Goal: Information Seeking & Learning: Learn about a topic

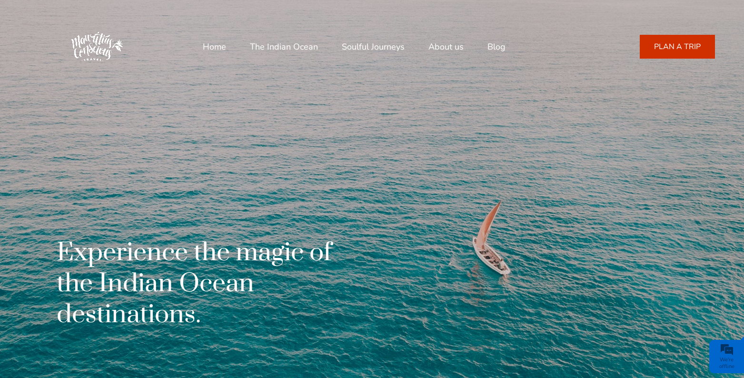
click at [379, 44] on link "Soulful Journeys" at bounding box center [373, 46] width 63 height 23
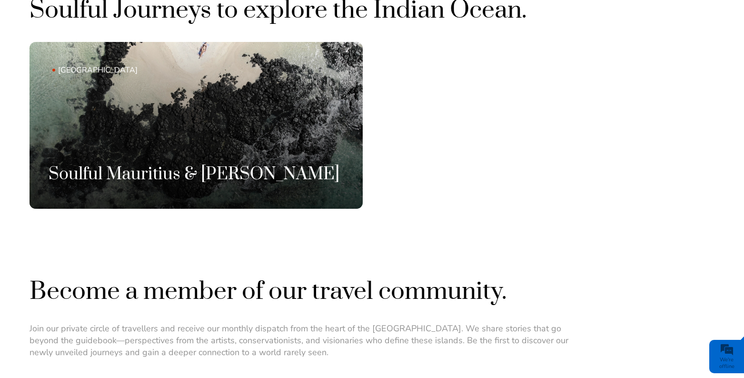
scroll to position [641, 0]
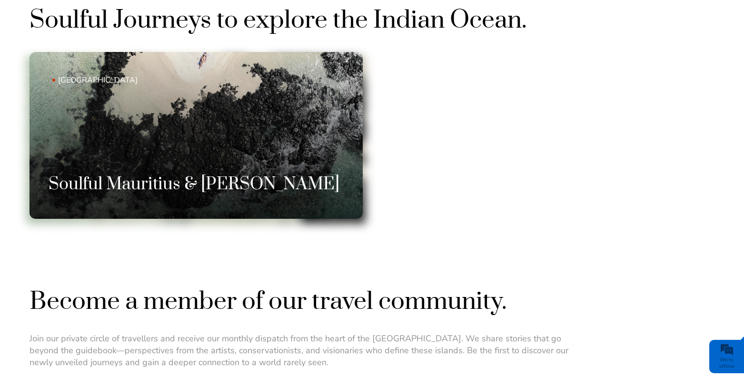
click at [234, 151] on link "[GEOGRAPHIC_DATA] Soulful Mauritius & [PERSON_NAME]" at bounding box center [196, 135] width 333 height 167
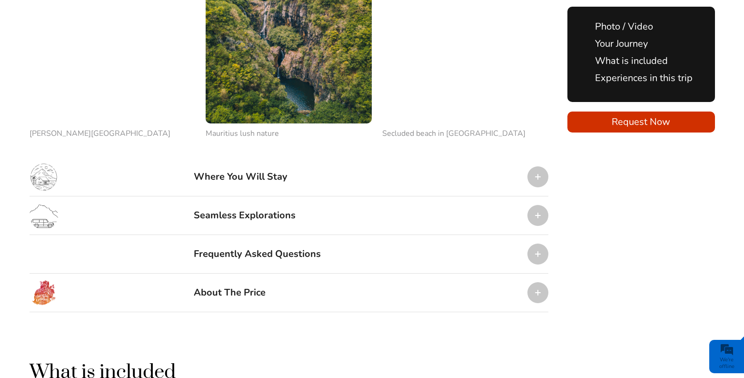
scroll to position [1176, 0]
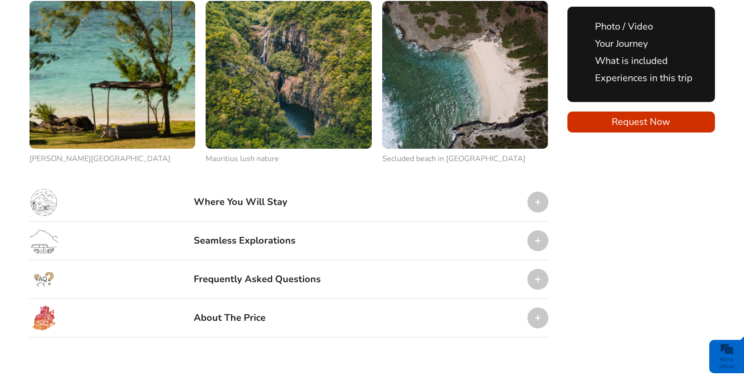
drag, startPoint x: 651, startPoint y: 249, endPoint x: 559, endPoint y: 145, distance: 139.3
click at [651, 249] on div "Your Journey . Our Soulful Mauritius & [PERSON_NAME] . . Your Soulful Expedition" at bounding box center [373, 30] width 686 height 1733
click at [538, 191] on div at bounding box center [538, 201] width 21 height 21
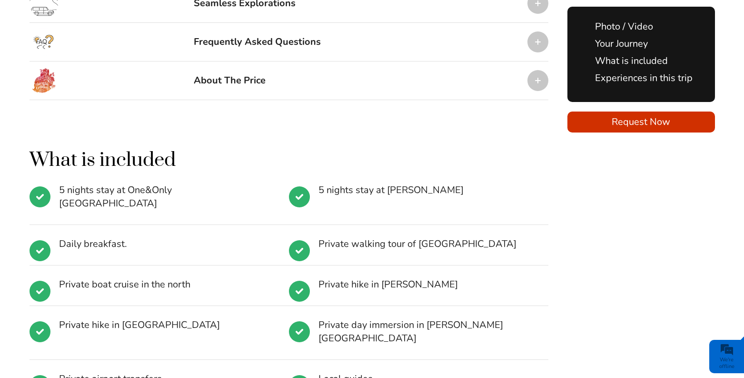
scroll to position [1604, 0]
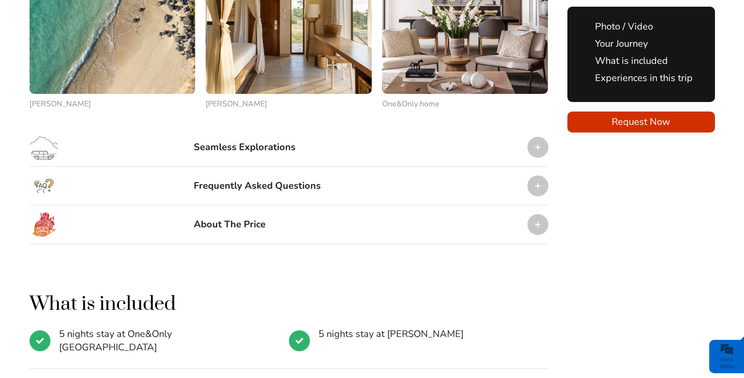
click at [529, 214] on div at bounding box center [538, 224] width 21 height 21
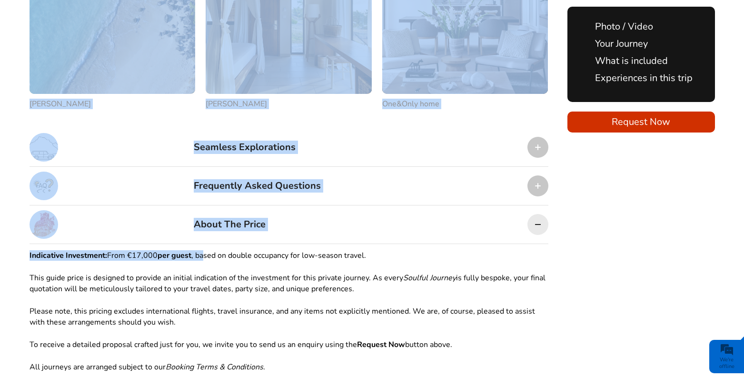
drag, startPoint x: 24, startPoint y: 196, endPoint x: 232, endPoint y: 225, distance: 209.6
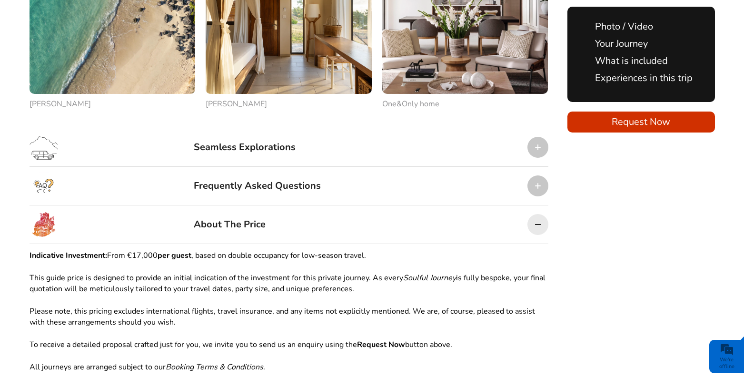
click at [239, 272] on p "This guide price is designed to provide an initial indication of the investment…" at bounding box center [289, 282] width 519 height 21
drag, startPoint x: 130, startPoint y: 198, endPoint x: 363, endPoint y: 203, distance: 233.8
click at [367, 250] on p "Indicative Investment: From €17,000 per guest , based on double occupancy for l…" at bounding box center [289, 255] width 519 height 10
click at [307, 306] on p "Please note, this pricing excludes international flights, travel insurance, and…" at bounding box center [289, 316] width 519 height 21
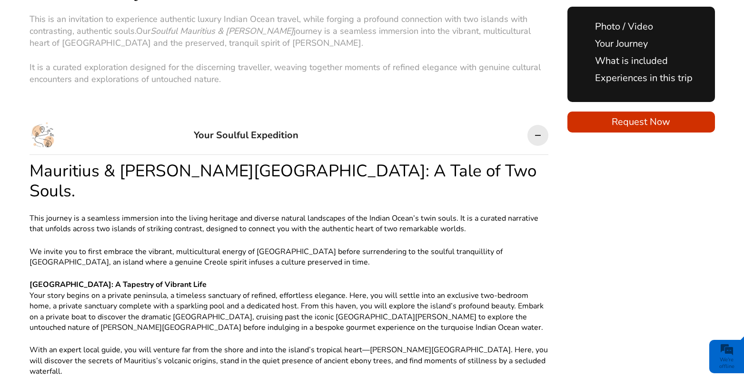
scroll to position [576, 0]
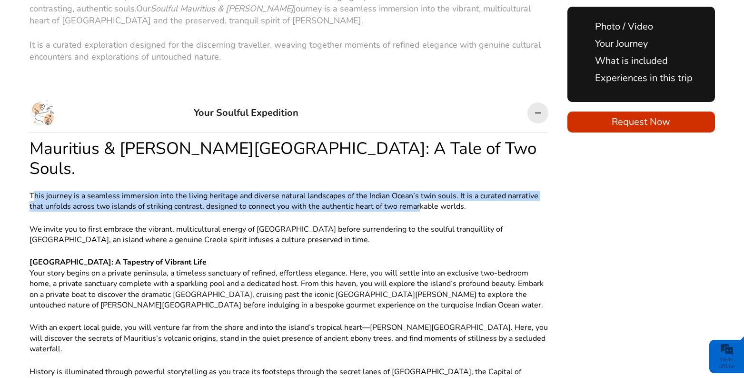
drag, startPoint x: 39, startPoint y: 148, endPoint x: 375, endPoint y: 208, distance: 342.0
click at [420, 190] on p "This journey is a seamless immersion into the living heritage and diverse natur…" at bounding box center [289, 200] width 519 height 21
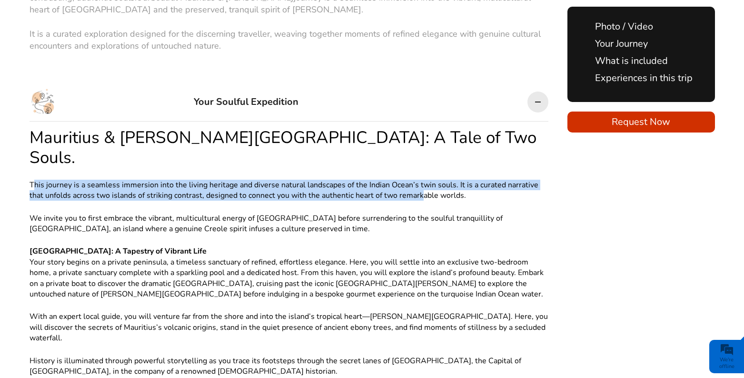
scroll to position [589, 0]
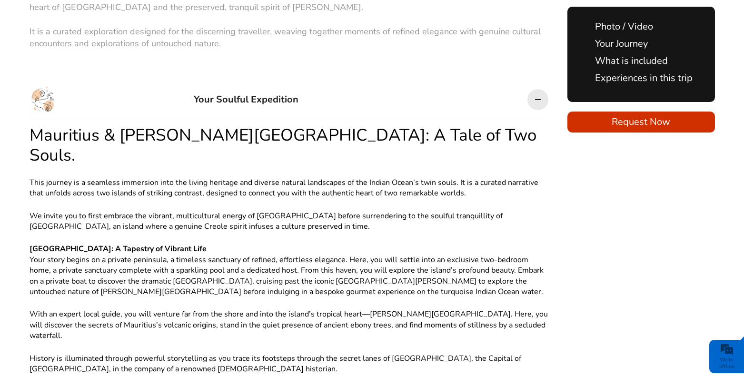
click at [318, 243] on p "Mauritius: A Tapestry of Vibrant Life Your story begins on a private peninsula,…" at bounding box center [289, 269] width 519 height 53
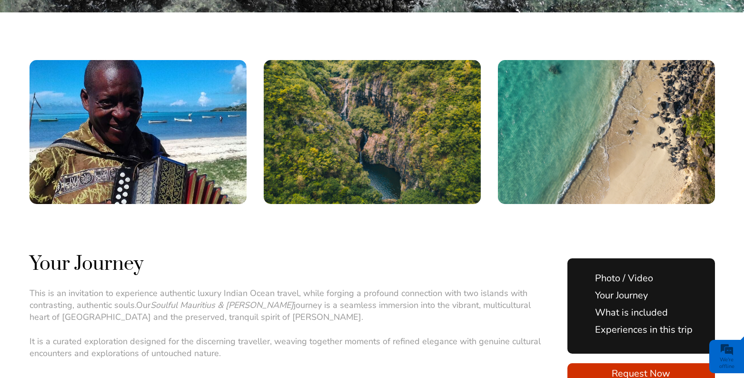
scroll to position [333, 0]
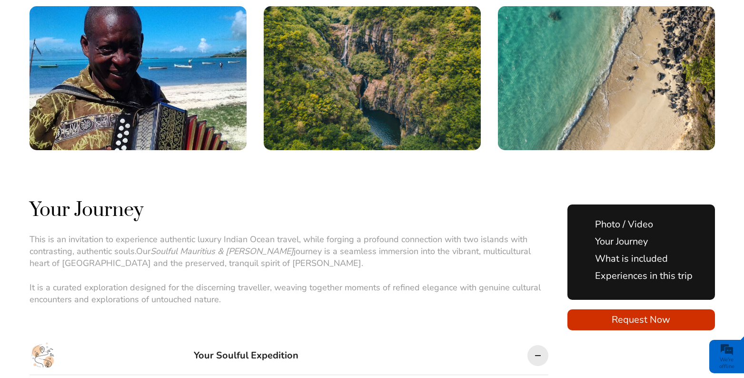
click at [645, 218] on link "Photo / Video" at bounding box center [620, 224] width 68 height 13
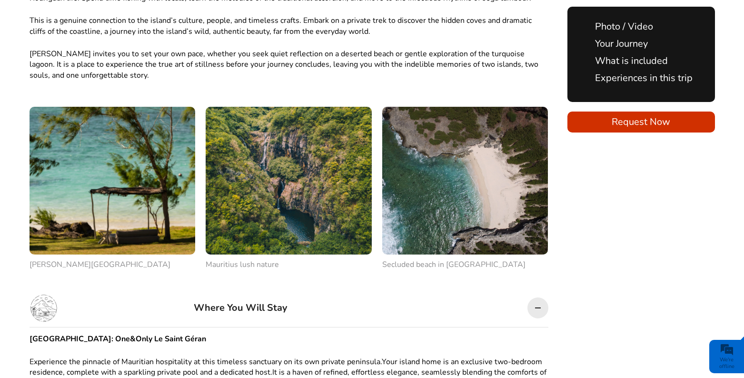
scroll to position [1070, 0]
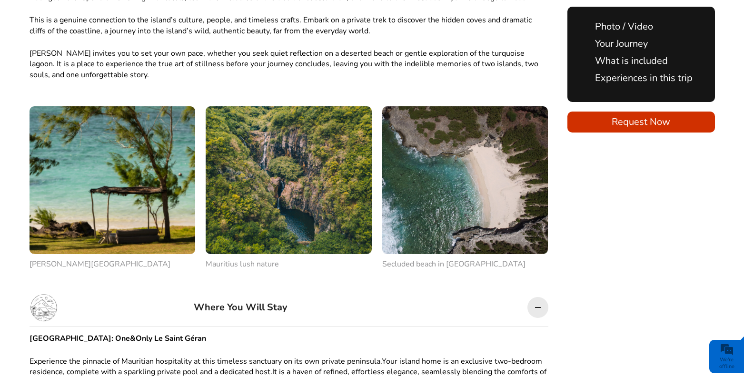
click at [131, 288] on div "Where You Will Stay" at bounding box center [289, 307] width 519 height 39
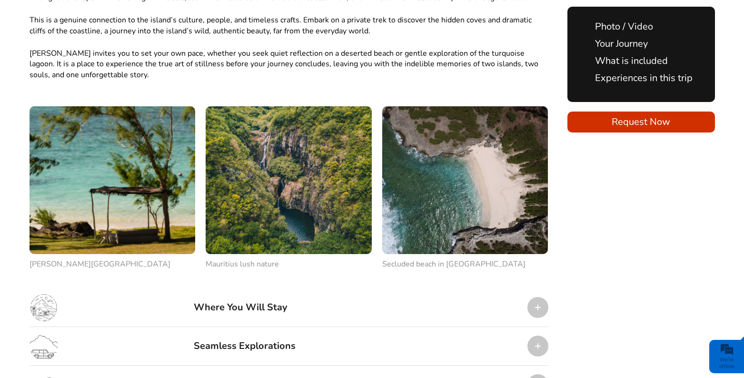
click at [646, 245] on div "Your Journey . Our Soulful Mauritius & [PERSON_NAME] . . Your Soulful Expedition" at bounding box center [373, 225] width 686 height 1912
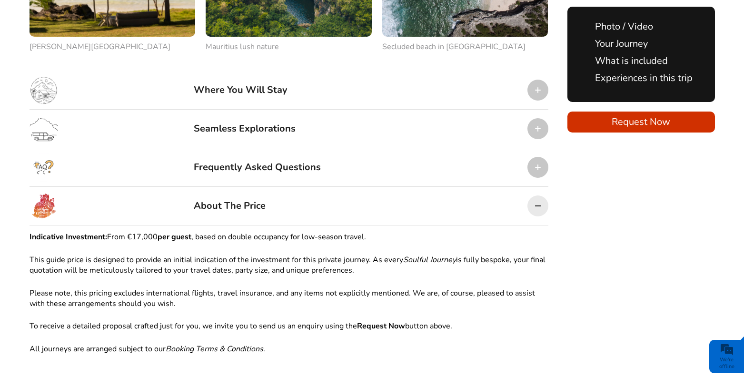
scroll to position [1289, 0]
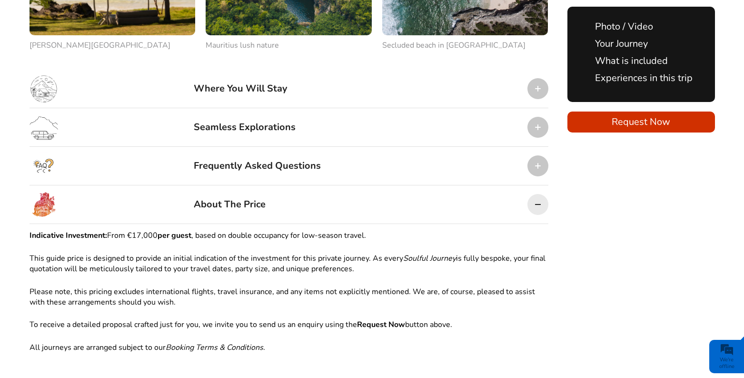
click at [537, 194] on div at bounding box center [538, 204] width 21 height 21
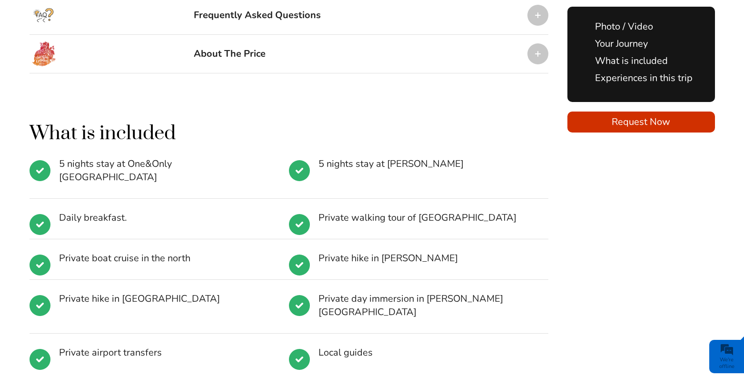
scroll to position [1427, 0]
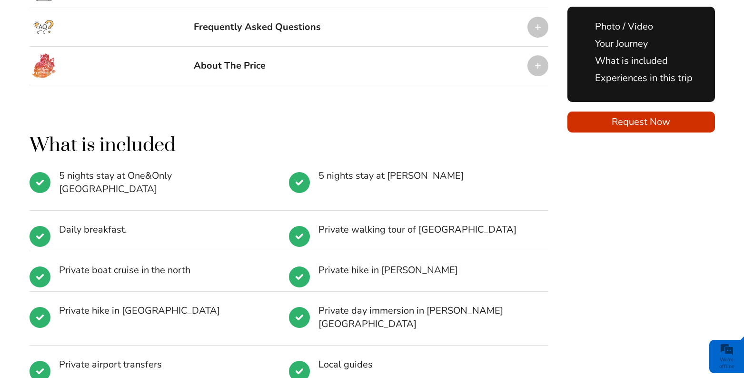
click at [123, 169] on span "5 nights stay at One&Only [GEOGRAPHIC_DATA]" at bounding box center [164, 182] width 211 height 27
drag, startPoint x: 66, startPoint y: 124, endPoint x: 210, endPoint y: 133, distance: 144.5
click at [212, 169] on li "5 nights stay at One&Only [GEOGRAPHIC_DATA]" at bounding box center [159, 189] width 259 height 41
click at [205, 223] on span "Daily breakfast." at bounding box center [164, 229] width 211 height 13
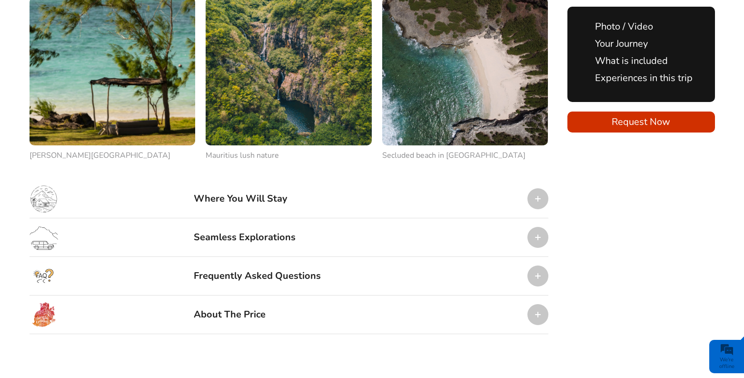
scroll to position [1165, 0]
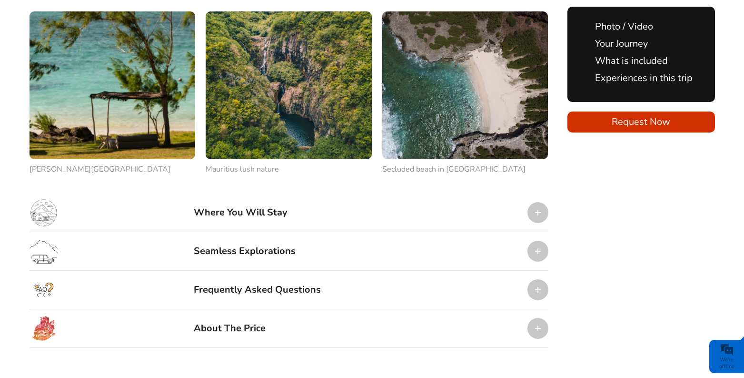
click at [237, 198] on div "Where You Will Stay" at bounding box center [241, 212] width 94 height 29
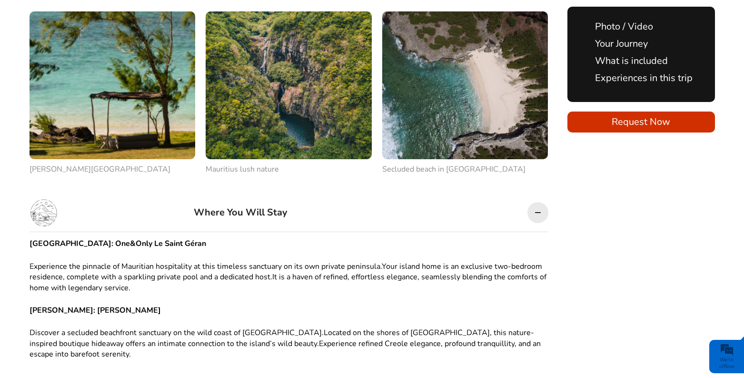
click at [251, 198] on div "Where You Will Stay" at bounding box center [241, 212] width 94 height 29
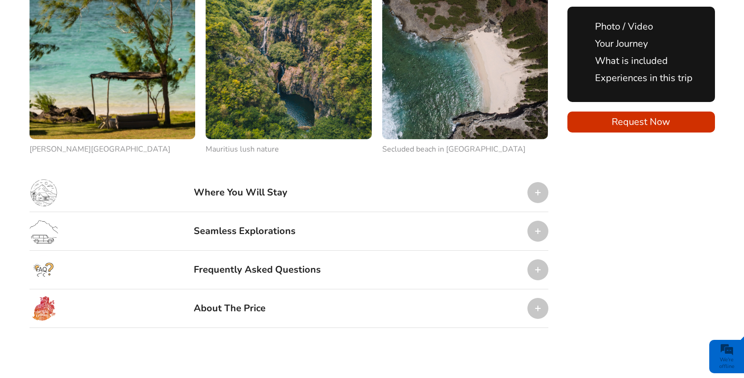
scroll to position [1189, 0]
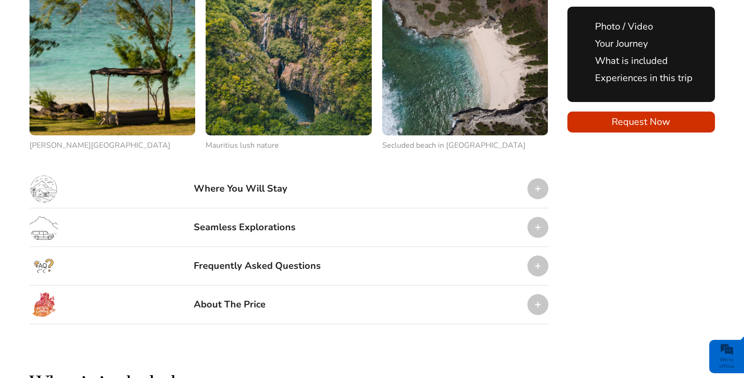
click at [222, 213] on div "Seamless Explorations" at bounding box center [245, 227] width 102 height 29
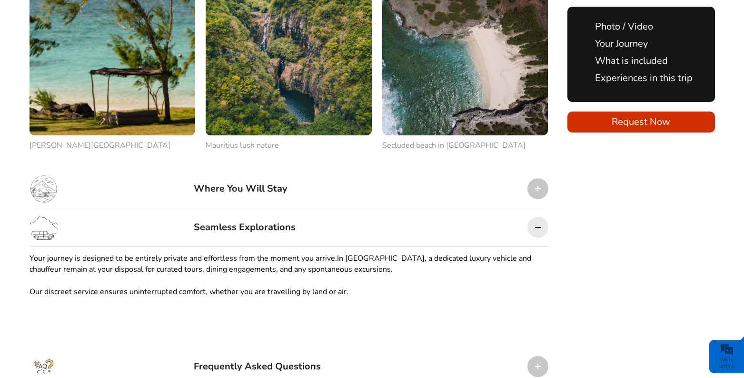
click at [237, 213] on div "Seamless Explorations" at bounding box center [245, 227] width 102 height 29
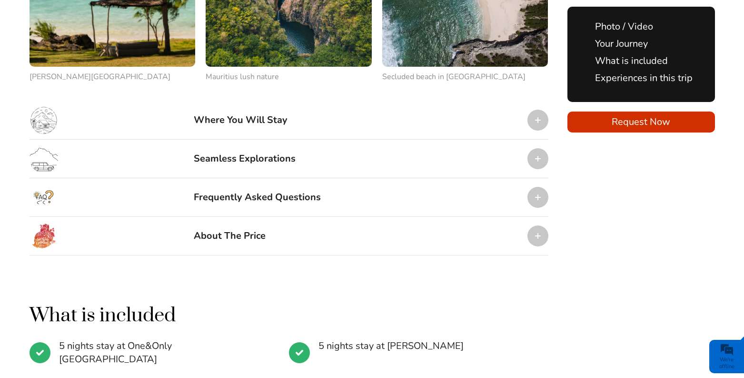
scroll to position [1260, 0]
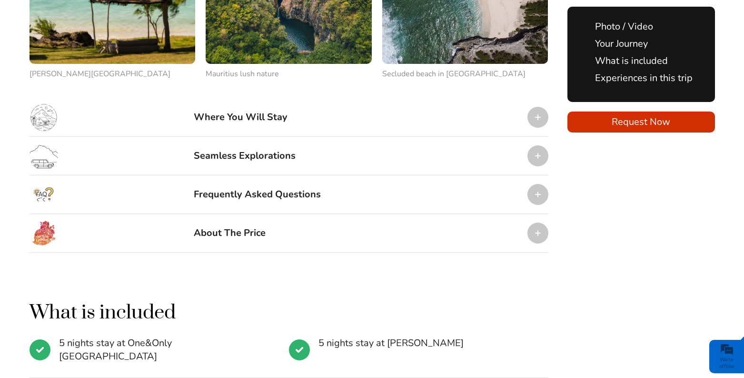
click at [253, 180] on div "Frequently Asked Questions" at bounding box center [257, 194] width 127 height 29
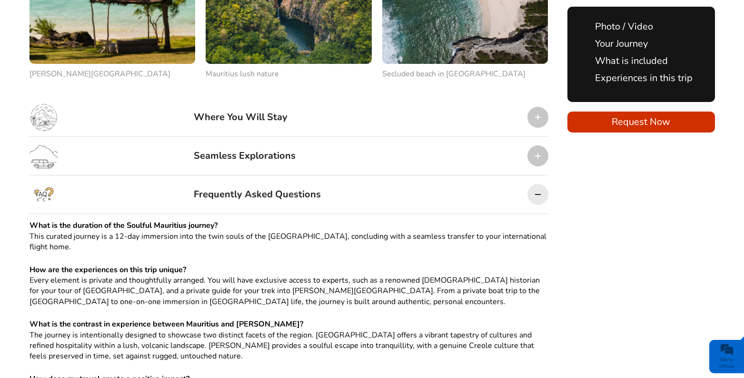
click at [253, 180] on div "Frequently Asked Questions" at bounding box center [257, 194] width 127 height 29
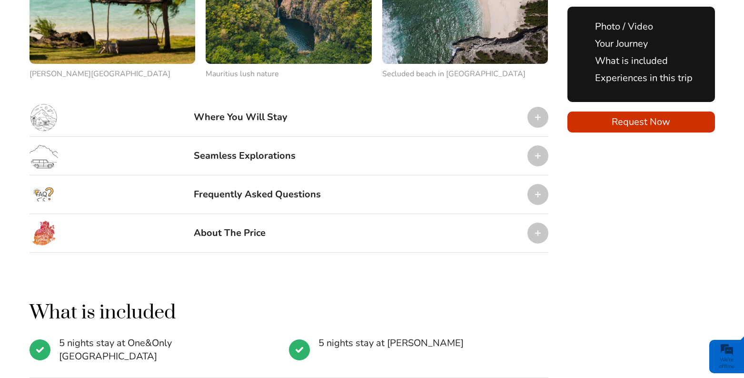
click at [253, 180] on div "Frequently Asked Questions" at bounding box center [257, 194] width 127 height 29
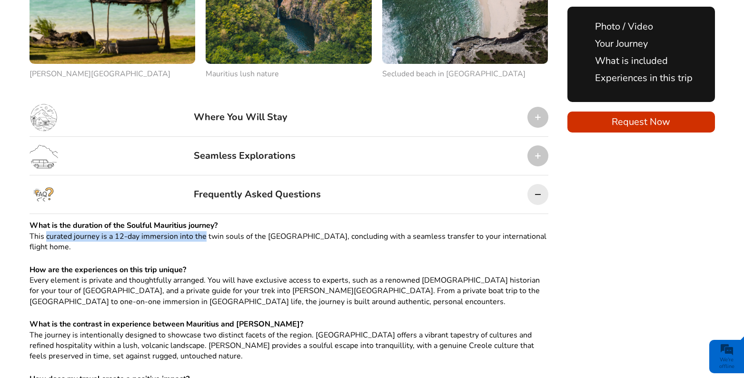
drag, startPoint x: 43, startPoint y: 189, endPoint x: 208, endPoint y: 191, distance: 164.7
click at [208, 220] on p "What is the duration of the Soulful Mauritius journey? This curated journey is …" at bounding box center [289, 236] width 519 height 32
click at [303, 220] on p "What is the duration of the Soulful Mauritius journey? This curated journey is …" at bounding box center [289, 236] width 519 height 32
click at [306, 180] on div "Frequently Asked Questions" at bounding box center [257, 194] width 127 height 29
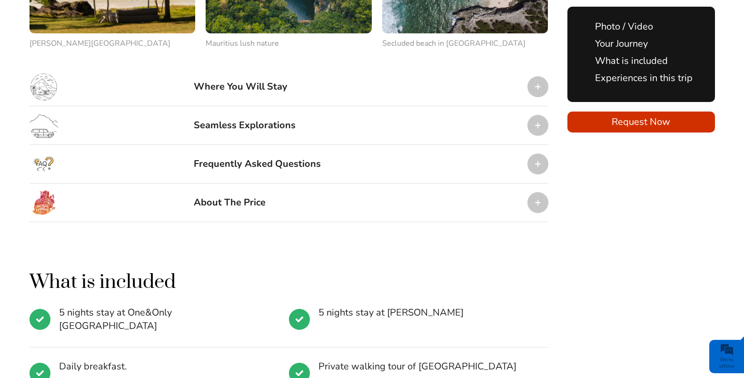
scroll to position [1291, 0]
click at [256, 188] on div "About The Price" at bounding box center [230, 202] width 72 height 29
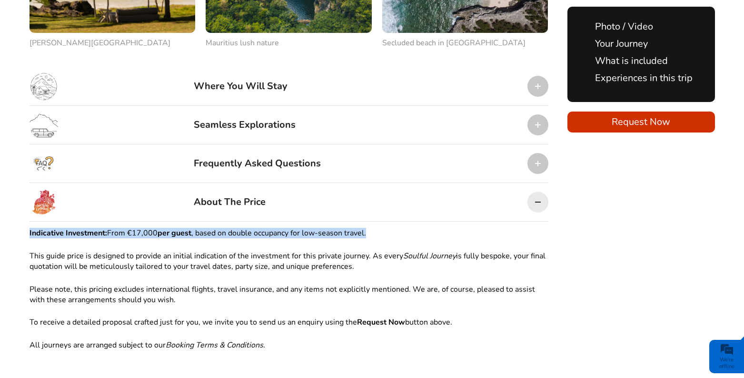
drag, startPoint x: 29, startPoint y: 185, endPoint x: 378, endPoint y: 186, distance: 349.0
click at [378, 228] on p "Indicative Investment: From €17,000 per guest , based on double occupancy for l…" at bounding box center [289, 233] width 519 height 10
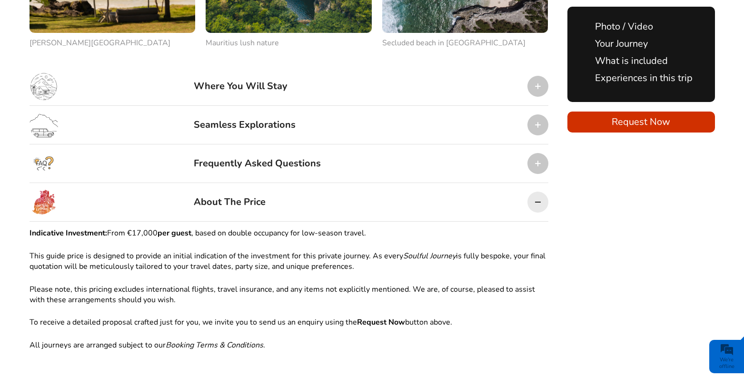
click at [159, 228] on div "Indicative Investment: From €17,000 per guest , based on double occupancy for l…" at bounding box center [289, 295] width 519 height 134
drag, startPoint x: 118, startPoint y: 209, endPoint x: 257, endPoint y: 226, distance: 140.1
click at [251, 250] on p "This guide price is designed to provide an initial indication of the investment…" at bounding box center [289, 260] width 519 height 21
click at [260, 231] on div "Indicative Investment: From €17,000 per guest , based on double occupancy for l…" at bounding box center [289, 295] width 519 height 134
drag, startPoint x: 425, startPoint y: 208, endPoint x: 451, endPoint y: 213, distance: 26.8
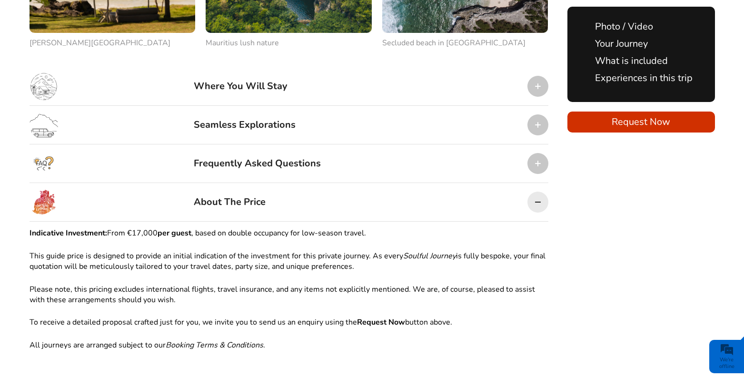
click at [425, 250] on em "Soulful Journey" at bounding box center [429, 255] width 53 height 10
drag, startPoint x: 418, startPoint y: 208, endPoint x: 242, endPoint y: 228, distance: 176.3
click at [535, 250] on p "This guide price is designed to provide an initial indication of the investment…" at bounding box center [289, 260] width 519 height 21
click at [92, 250] on p "This guide price is designed to provide an initial indication of the investment…" at bounding box center [289, 260] width 519 height 21
drag, startPoint x: 43, startPoint y: 219, endPoint x: 349, endPoint y: 223, distance: 305.7
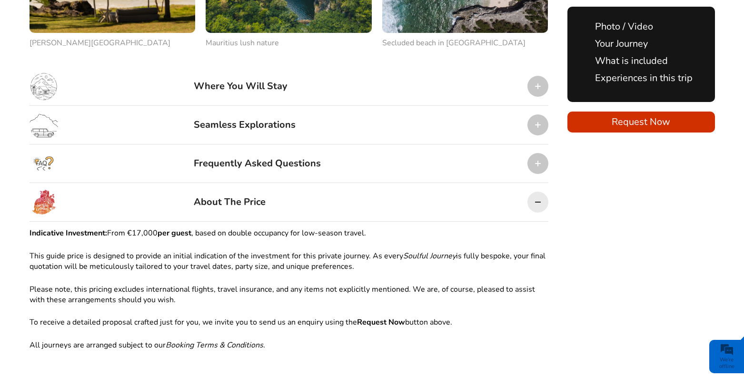
click at [357, 250] on p "This guide price is designed to provide an initial indication of the investment…" at bounding box center [289, 260] width 519 height 21
drag, startPoint x: 269, startPoint y: 236, endPoint x: 260, endPoint y: 236, distance: 9.1
click at [269, 284] on p "Please note, this pricing excludes international flights, travel insurance, and…" at bounding box center [289, 294] width 519 height 21
drag, startPoint x: 86, startPoint y: 240, endPoint x: 189, endPoint y: 240, distance: 103.8
click at [189, 284] on p "Please note, this pricing excludes international flights, travel insurance, and…" at bounding box center [289, 294] width 519 height 21
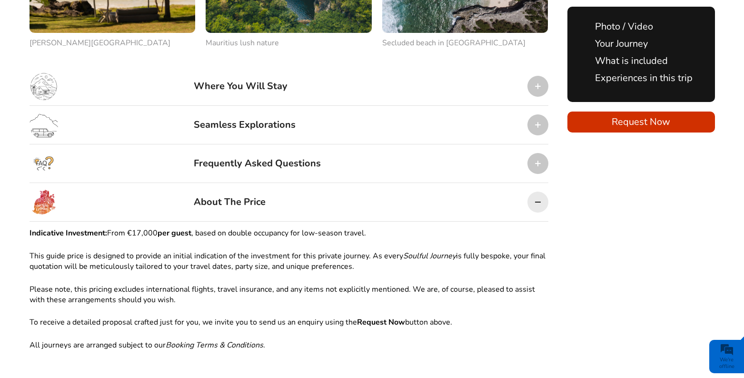
click at [208, 284] on p "Please note, this pricing excludes international flights, travel insurance, and…" at bounding box center [289, 294] width 519 height 21
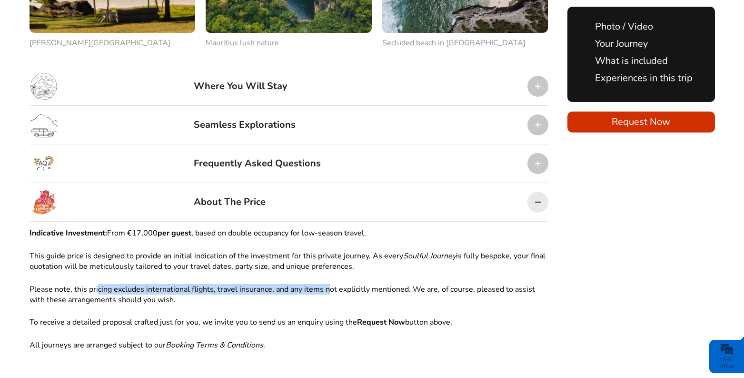
drag, startPoint x: 99, startPoint y: 244, endPoint x: 303, endPoint y: 264, distance: 204.8
click at [326, 284] on p "Please note, this pricing excludes international flights, travel insurance, and…" at bounding box center [289, 294] width 519 height 21
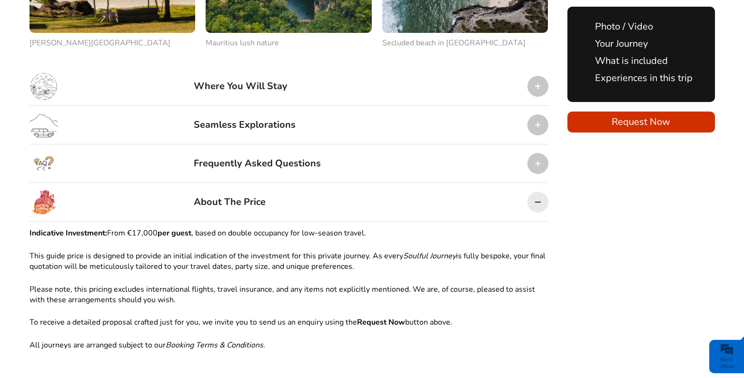
click at [276, 268] on div "Indicative Investment: From €17,000 per guest , based on double occupancy for l…" at bounding box center [289, 295] width 519 height 134
click at [506, 280] on div "Indicative Investment: From €17,000 per guest , based on double occupancy for l…" at bounding box center [289, 295] width 519 height 134
drag, startPoint x: 50, startPoint y: 254, endPoint x: 171, endPoint y: 254, distance: 120.9
click at [155, 284] on p "Please note, this pricing excludes international flights, travel insurance, and…" at bounding box center [289, 294] width 519 height 21
click at [172, 284] on p "Please note, this pricing excludes international flights, travel insurance, and…" at bounding box center [289, 294] width 519 height 21
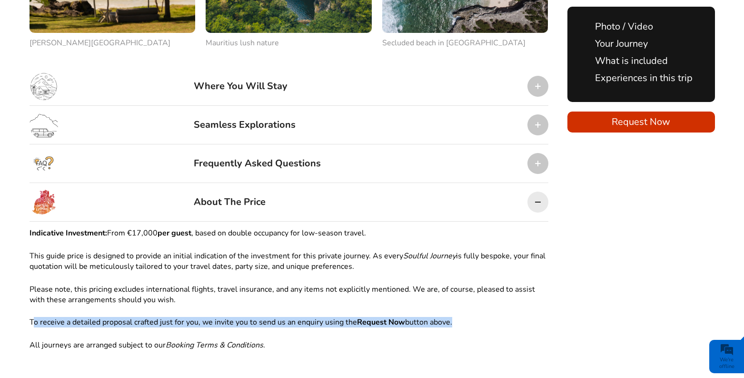
drag, startPoint x: 32, startPoint y: 274, endPoint x: 486, endPoint y: 273, distance: 453.3
click at [484, 317] on p "To receive a detailed proposal crafted just for you, we invite you to send us a…" at bounding box center [289, 322] width 519 height 10
drag, startPoint x: 488, startPoint y: 276, endPoint x: 435, endPoint y: 279, distance: 52.4
click at [488, 317] on p "To receive a detailed proposal crafted just for you, we invite you to send us a…" at bounding box center [289, 322] width 519 height 10
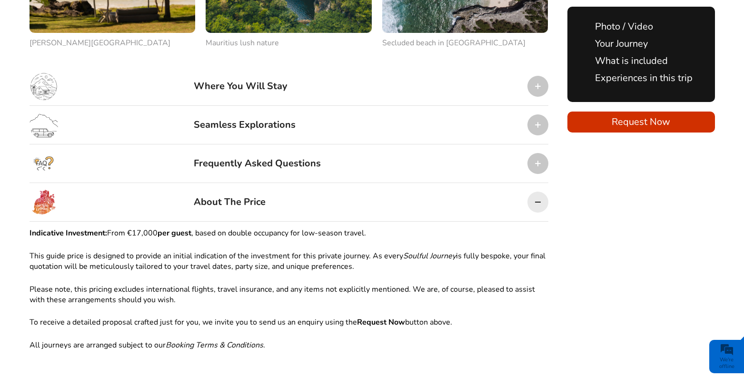
click at [379, 317] on strong "Request Now" at bounding box center [381, 322] width 48 height 10
drag, startPoint x: 32, startPoint y: 296, endPoint x: 307, endPoint y: 303, distance: 274.8
click at [249, 339] on p "All journeys are arranged subject to our Booking Terms & Conditions ." at bounding box center [289, 344] width 519 height 10
drag, startPoint x: 328, startPoint y: 303, endPoint x: 292, endPoint y: 272, distance: 47.6
click at [328, 303] on div "Indicative Investment: From €17,000 per guest , based on double occupancy for l…" at bounding box center [289, 295] width 519 height 134
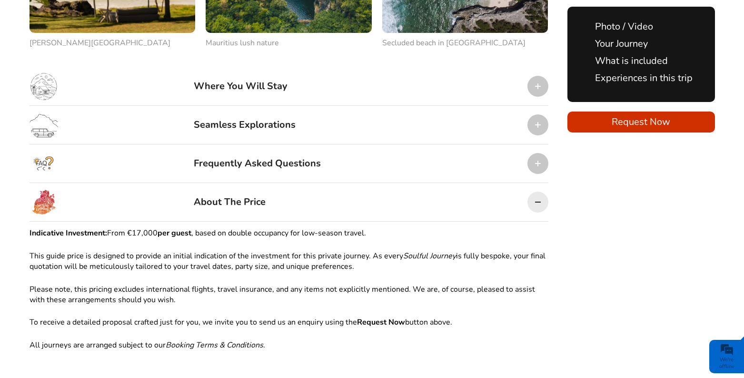
drag, startPoint x: 133, startPoint y: 187, endPoint x: 156, endPoint y: 186, distance: 22.4
click at [156, 228] on p "Indicative Investment: From €17,000 per guest , based on double occupancy for l…" at bounding box center [289, 233] width 519 height 10
copy p "17,000"
click at [346, 265] on div "Indicative Investment: From €17,000 per guest , based on double occupancy for l…" at bounding box center [289, 295] width 519 height 134
